Goal: Transaction & Acquisition: Obtain resource

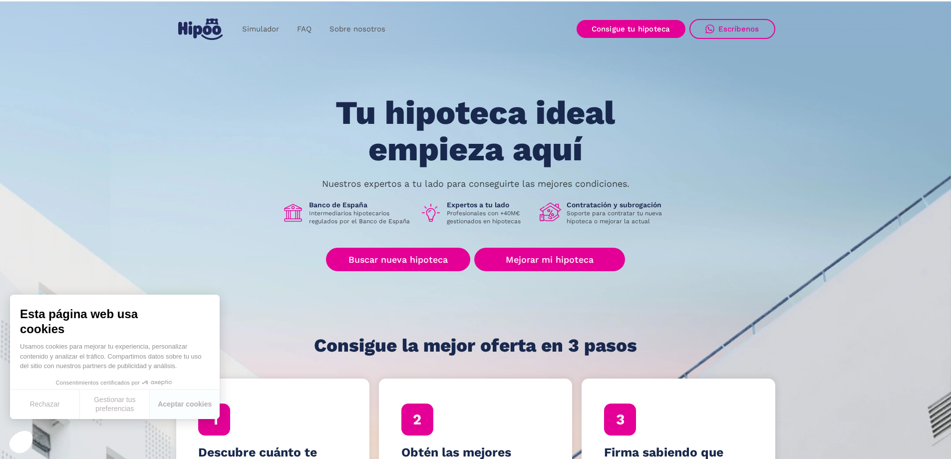
click at [614, 298] on div "Tu hipoteca ideal empieza aquí Nuestros expertos a tu lado para conseguirte las…" at bounding box center [475, 225] width 599 height 261
click at [59, 407] on button "Rechazar" at bounding box center [45, 403] width 70 height 29
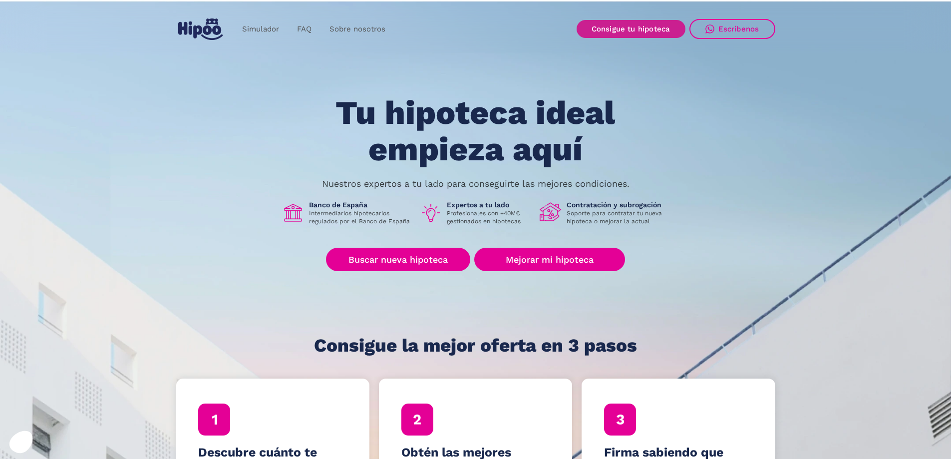
click at [634, 22] on link "Consigue tu hipoteca" at bounding box center [630, 29] width 109 height 18
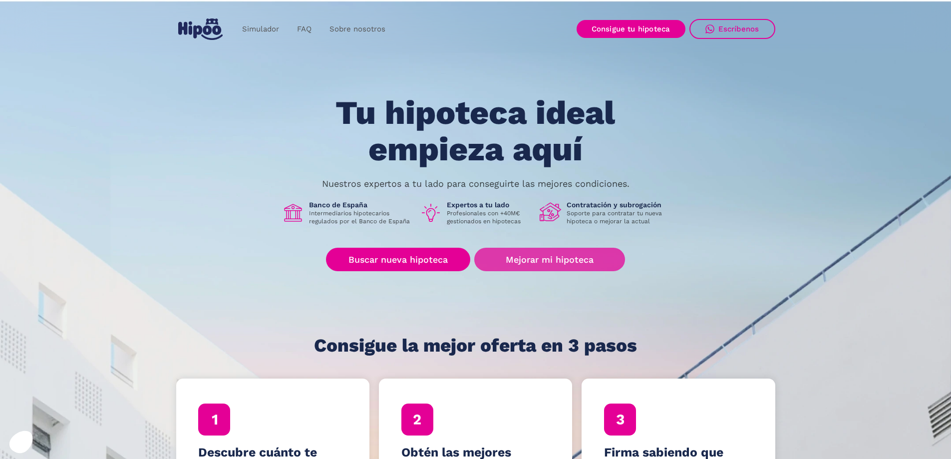
drag, startPoint x: 545, startPoint y: 263, endPoint x: 560, endPoint y: 268, distance: 16.3
click at [545, 263] on link "Mejorar mi hipoteca" at bounding box center [549, 259] width 150 height 23
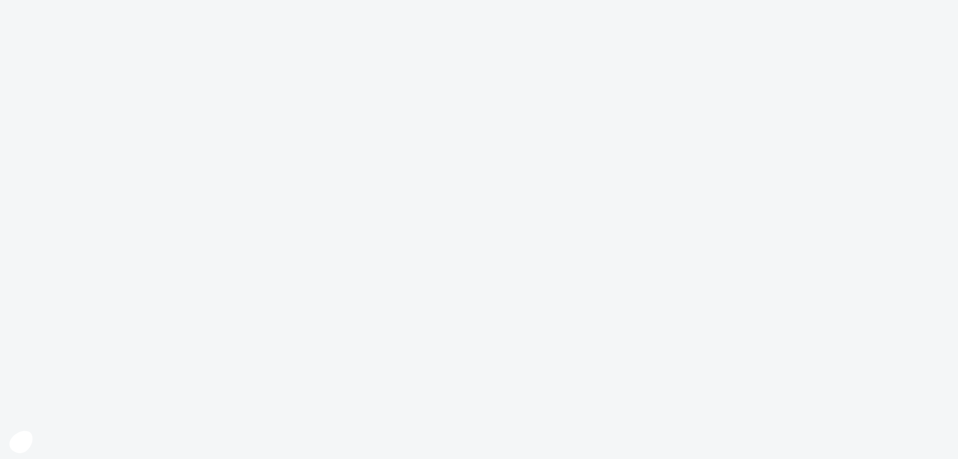
drag, startPoint x: 0, startPoint y: 0, endPoint x: 558, endPoint y: 260, distance: 615.2
click at [558, 260] on body at bounding box center [479, 229] width 958 height 459
